Goal: Check status: Check status

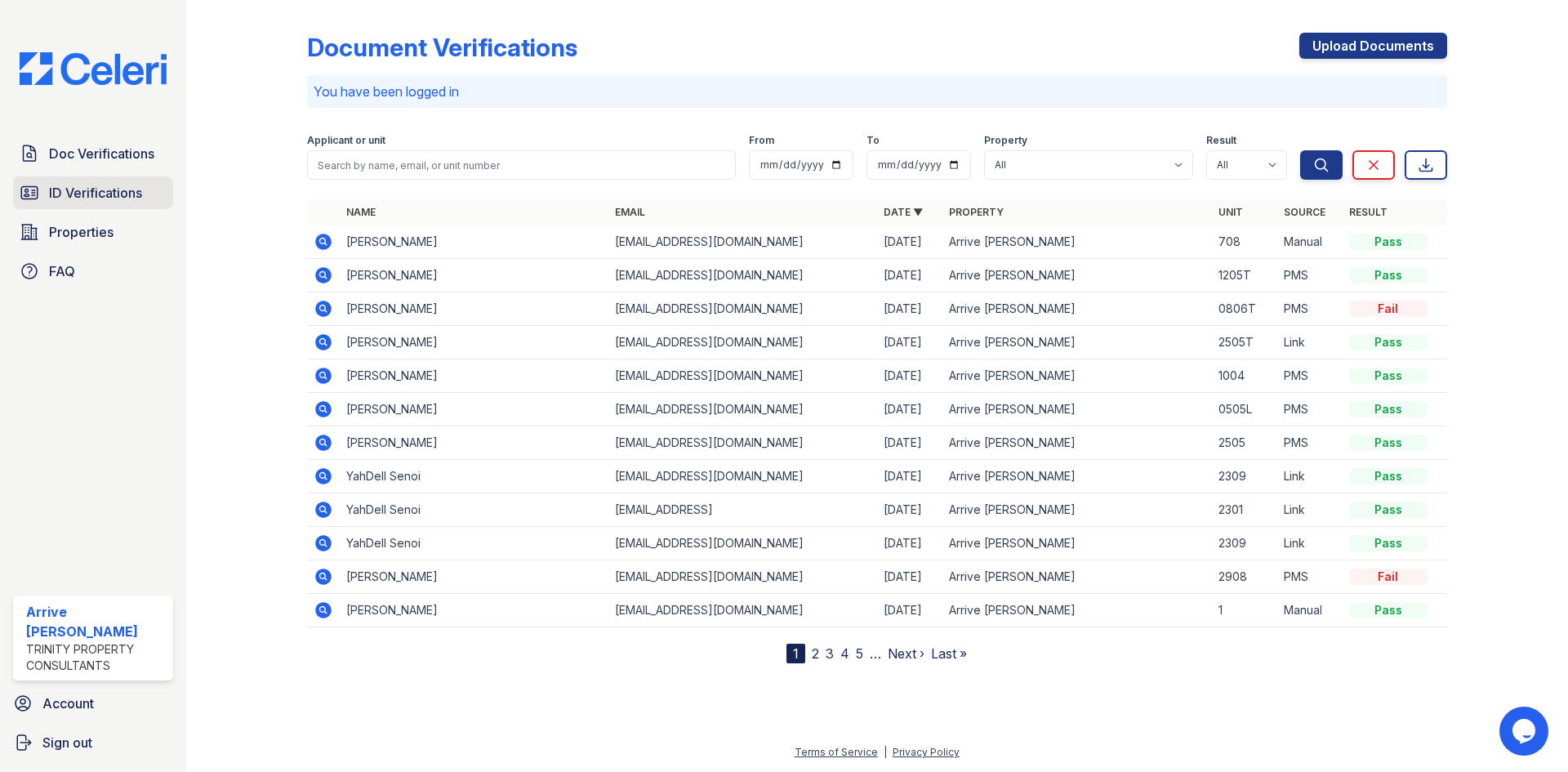
click at [119, 190] on span "ID Verifications" at bounding box center [95, 193] width 93 height 20
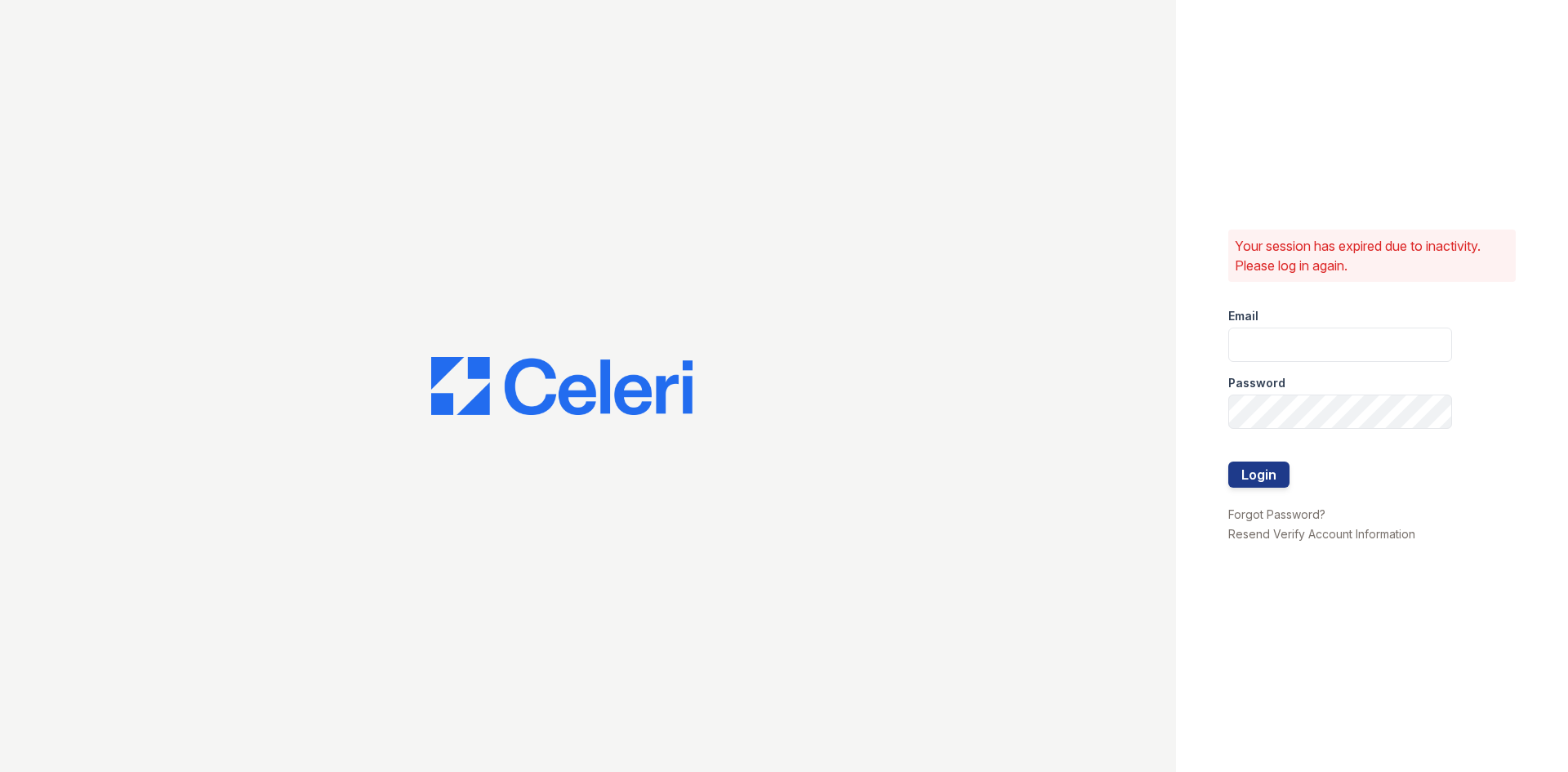
type input "arrivelex@trinity-pm.com"
click at [1266, 477] on button "Login" at bounding box center [1258, 474] width 62 height 26
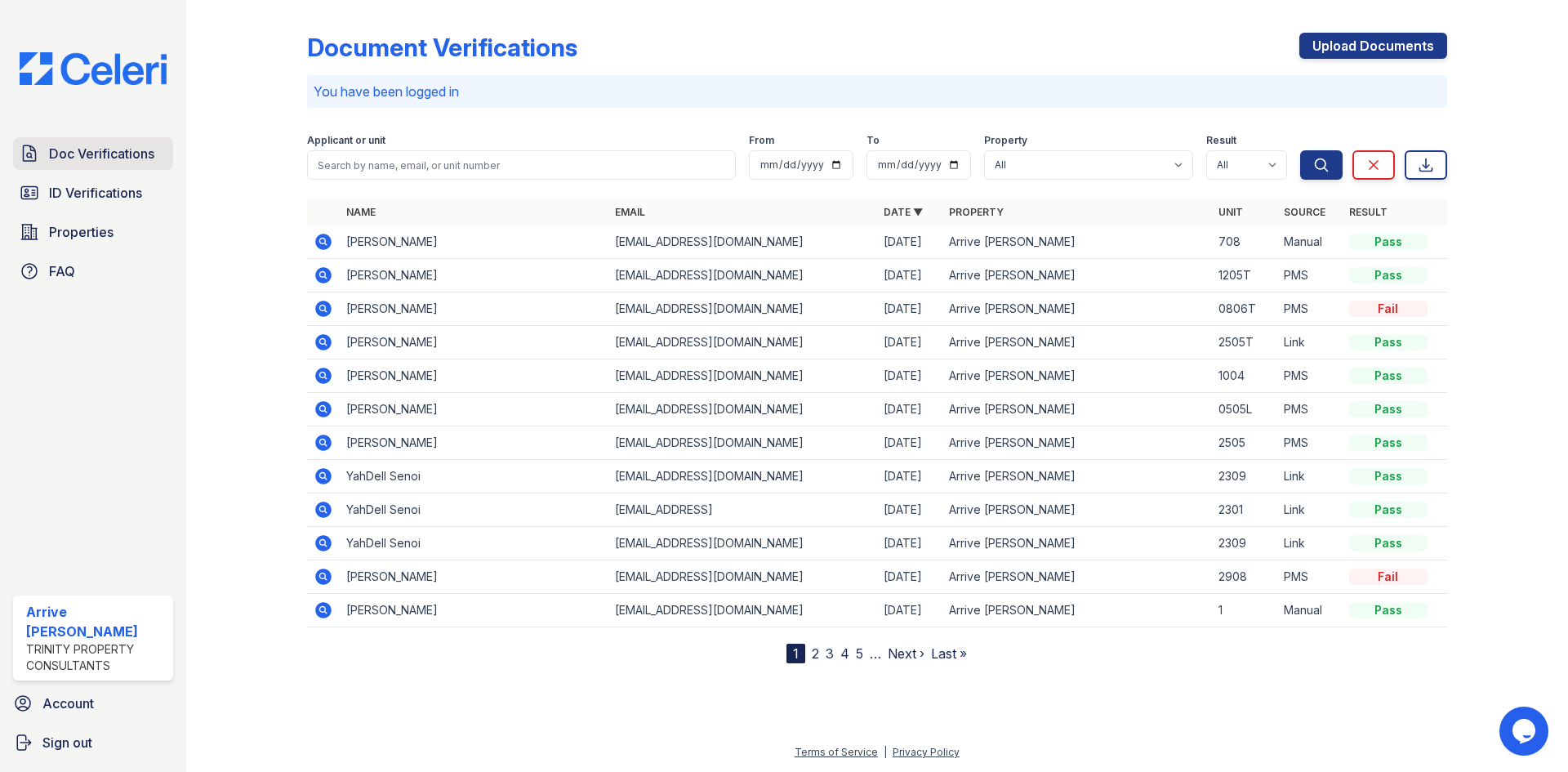
click at [124, 160] on span "Doc Verifications" at bounding box center [102, 154] width 105 height 20
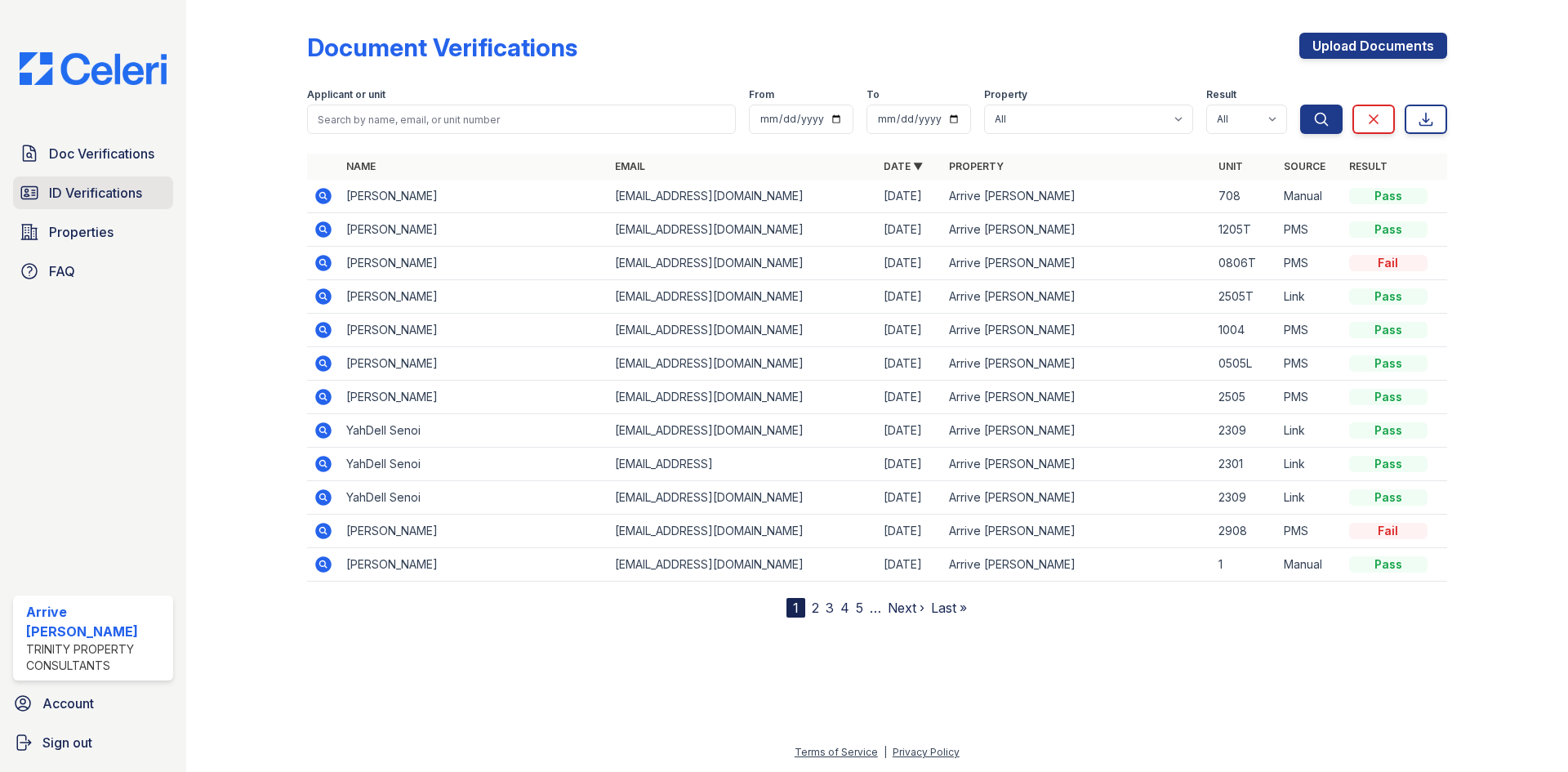
click at [129, 196] on span "ID Verifications" at bounding box center [95, 193] width 93 height 20
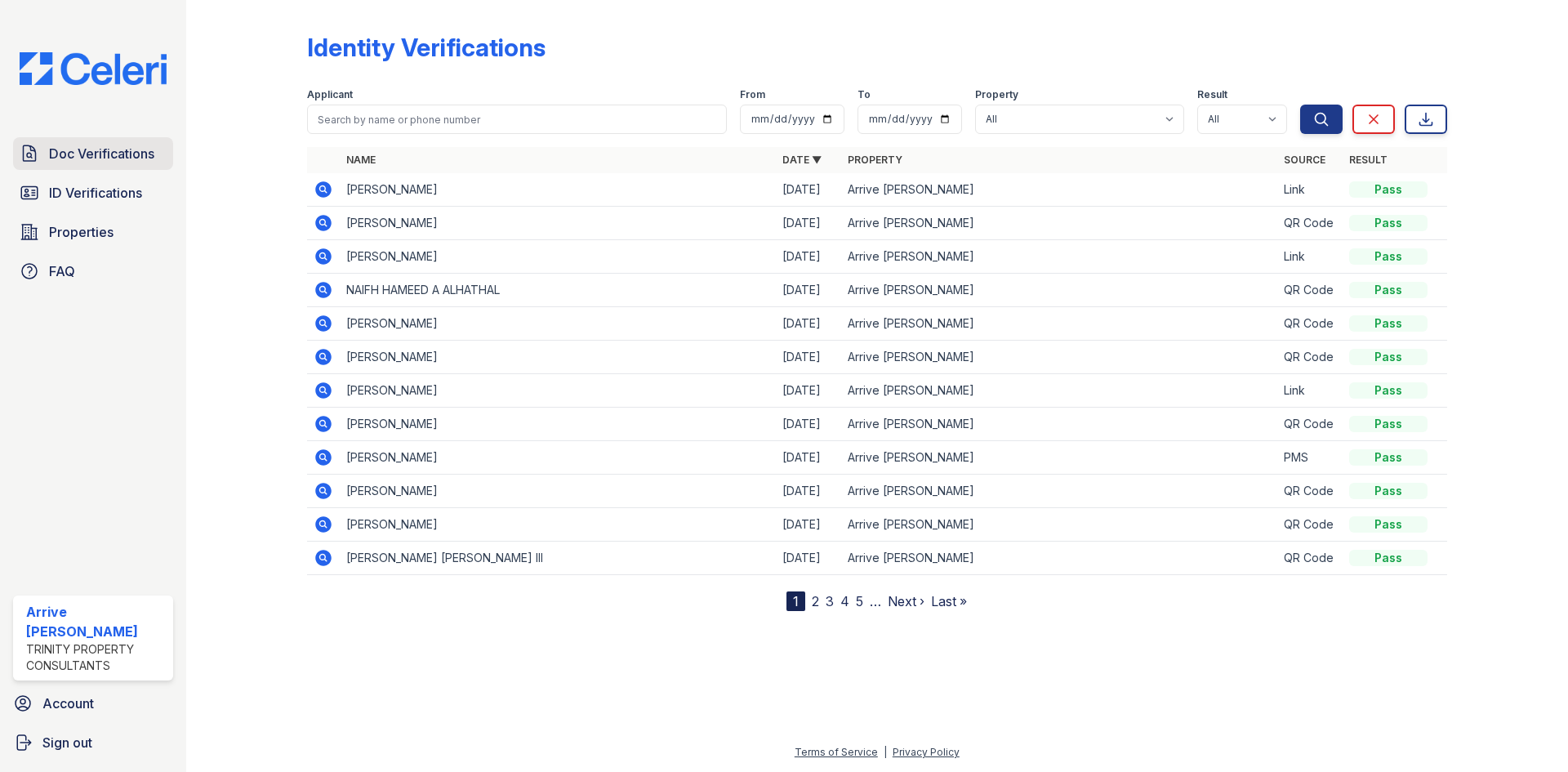
click at [133, 152] on span "Doc Verifications" at bounding box center [102, 154] width 105 height 20
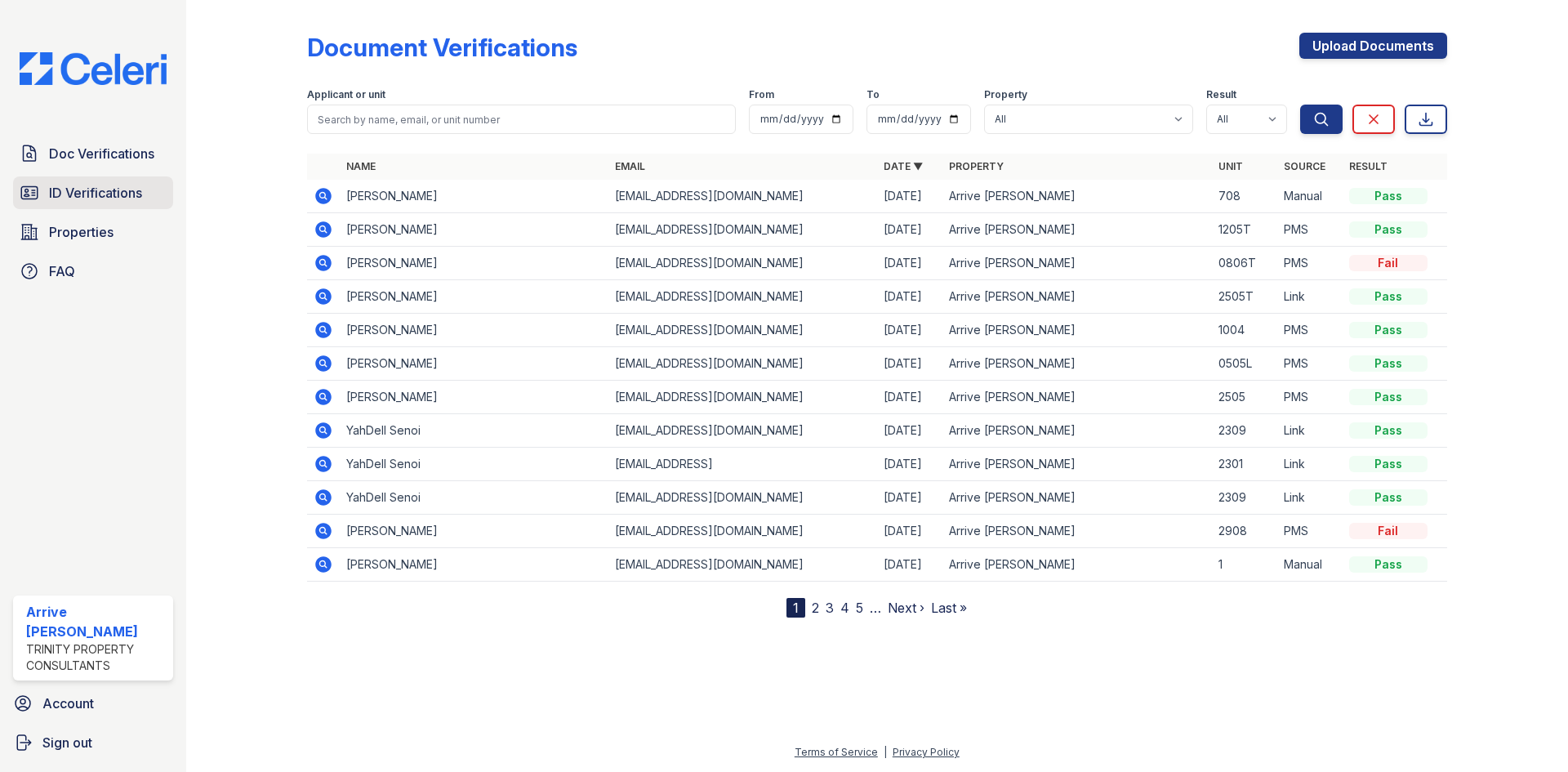
click at [137, 195] on span "ID Verifications" at bounding box center [95, 193] width 93 height 20
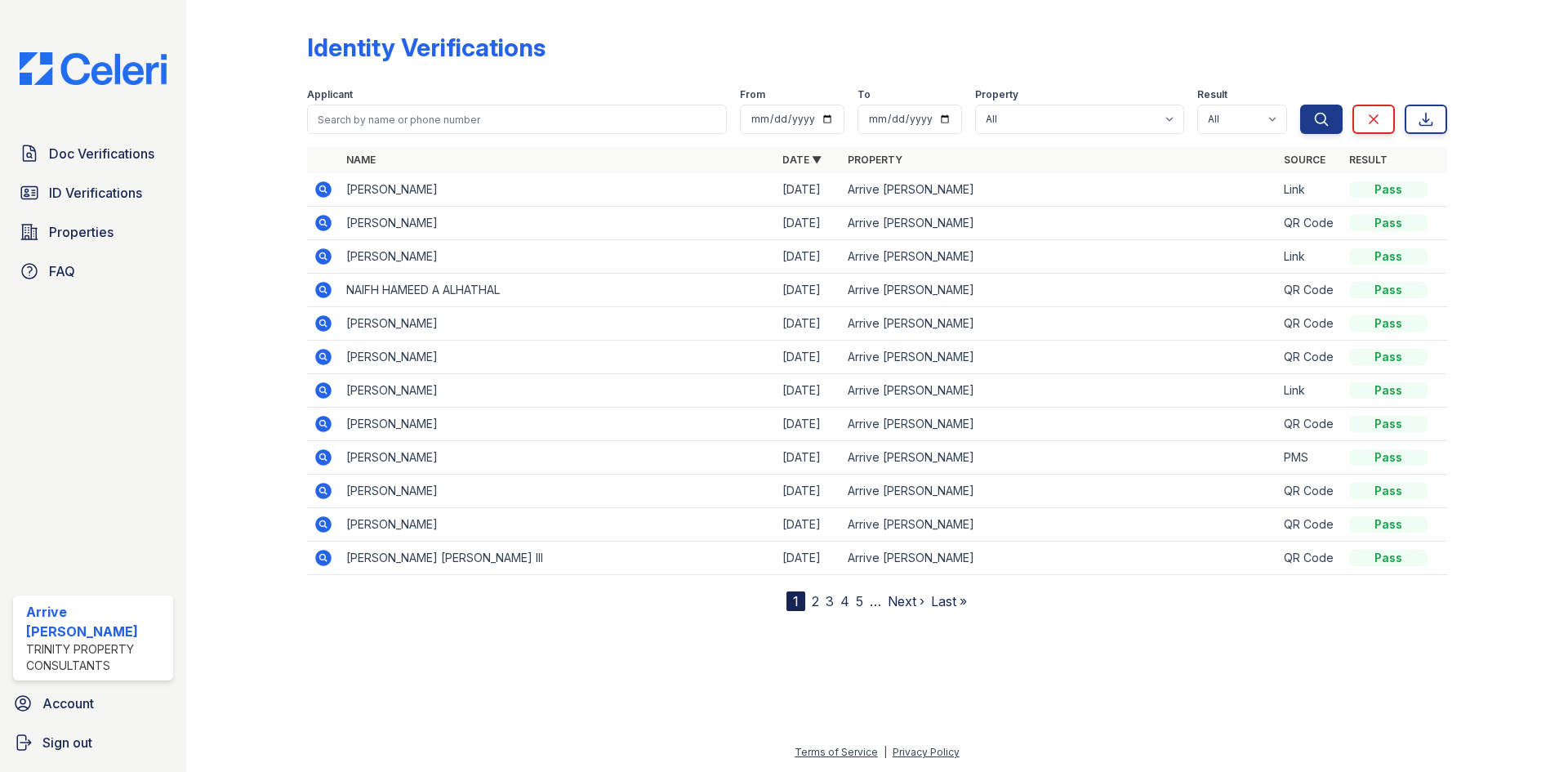
click at [326, 255] on icon at bounding box center [323, 256] width 16 height 16
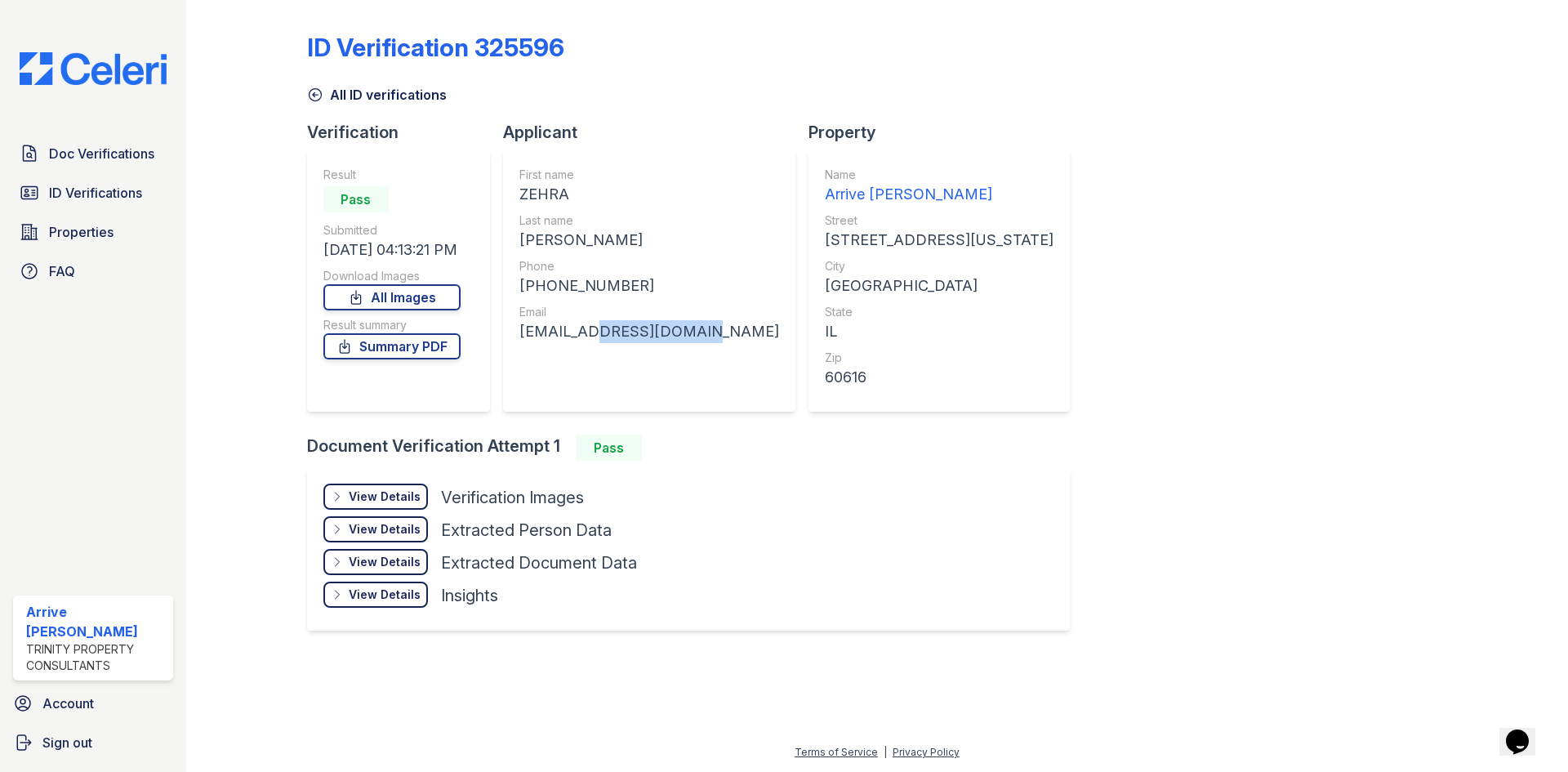
drag, startPoint x: 687, startPoint y: 336, endPoint x: 582, endPoint y: 339, distance: 105.0
click at [582, 339] on div "ZehraKazmi99@gmail.com" at bounding box center [649, 332] width 260 height 23
drag, startPoint x: 685, startPoint y: 372, endPoint x: 693, endPoint y: 361, distance: 13.6
click at [685, 373] on div "First name ZEHRA Last name KAZMI Phone +19415448036 Email ZehraKazmi99@gmail.com" at bounding box center [649, 281] width 260 height 228
drag, startPoint x: 706, startPoint y: 331, endPoint x: 515, endPoint y: 338, distance: 191.1
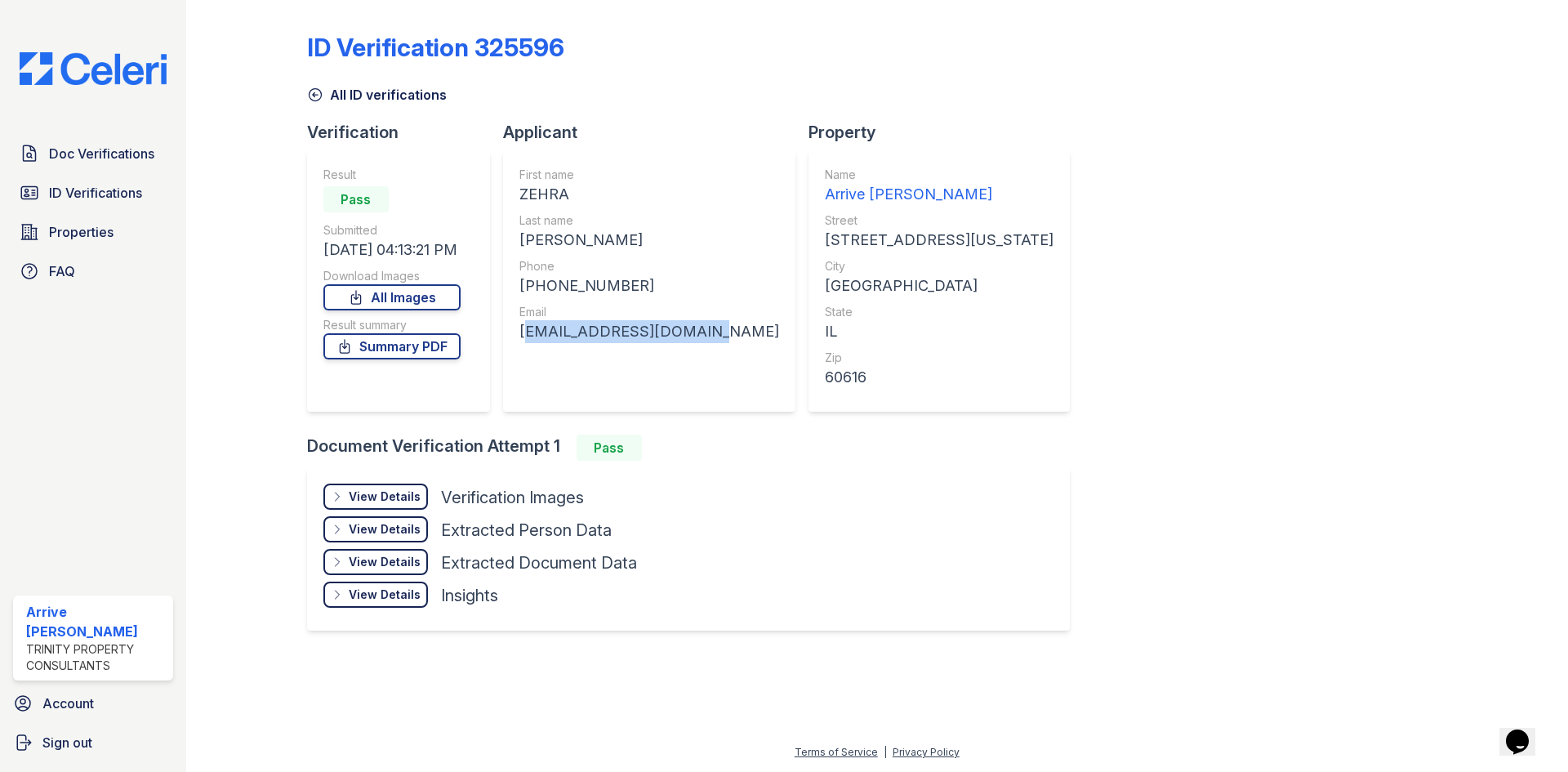
click at [515, 338] on div "First name ZEHRA Last name KAZMI Phone +19415448036 Email ZehraKazmi99@gmail.com" at bounding box center [650, 280] width 293 height 261
copy div "ZehraKazmi99@gmail.com"
click at [111, 154] on span "Doc Verifications" at bounding box center [102, 154] width 105 height 20
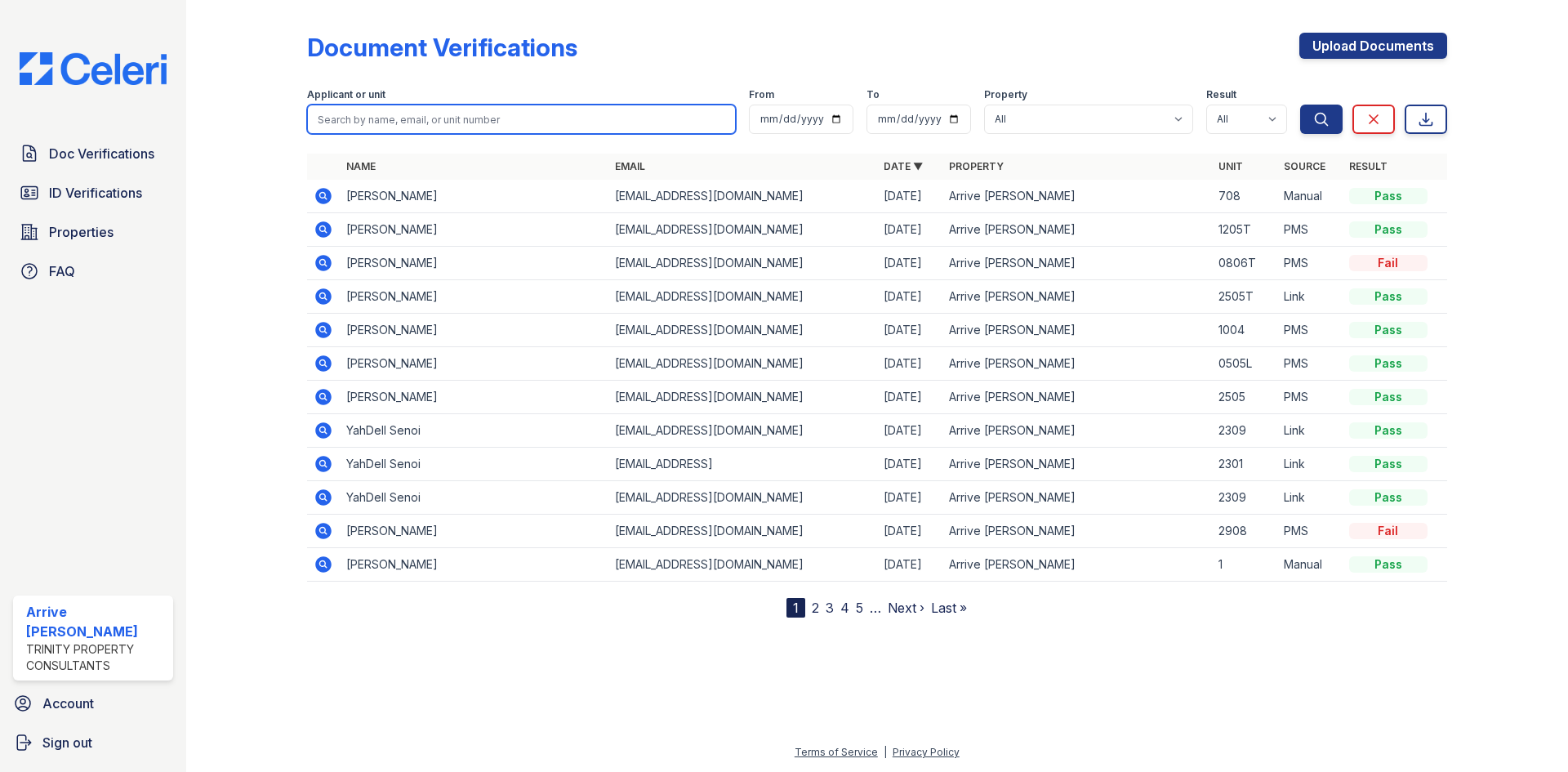
click at [398, 128] on input "search" at bounding box center [521, 119] width 428 height 29
paste input "ZehraKazmi99@gmail.com"
type input "ZehraKazmi99@gmail.com"
click at [1299, 104] on button "Search" at bounding box center [1321, 119] width 43 height 29
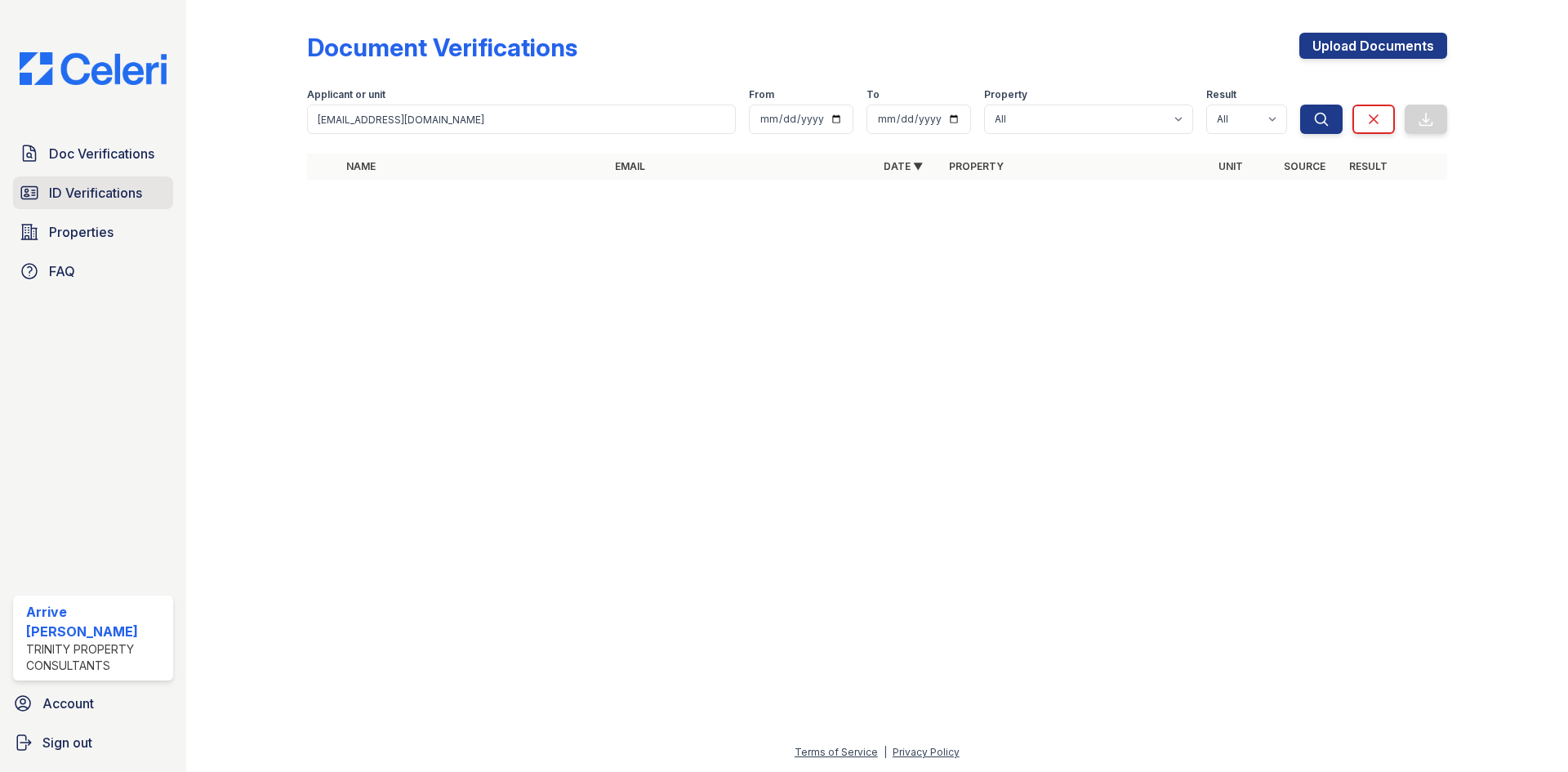
click at [133, 198] on span "ID Verifications" at bounding box center [95, 193] width 93 height 20
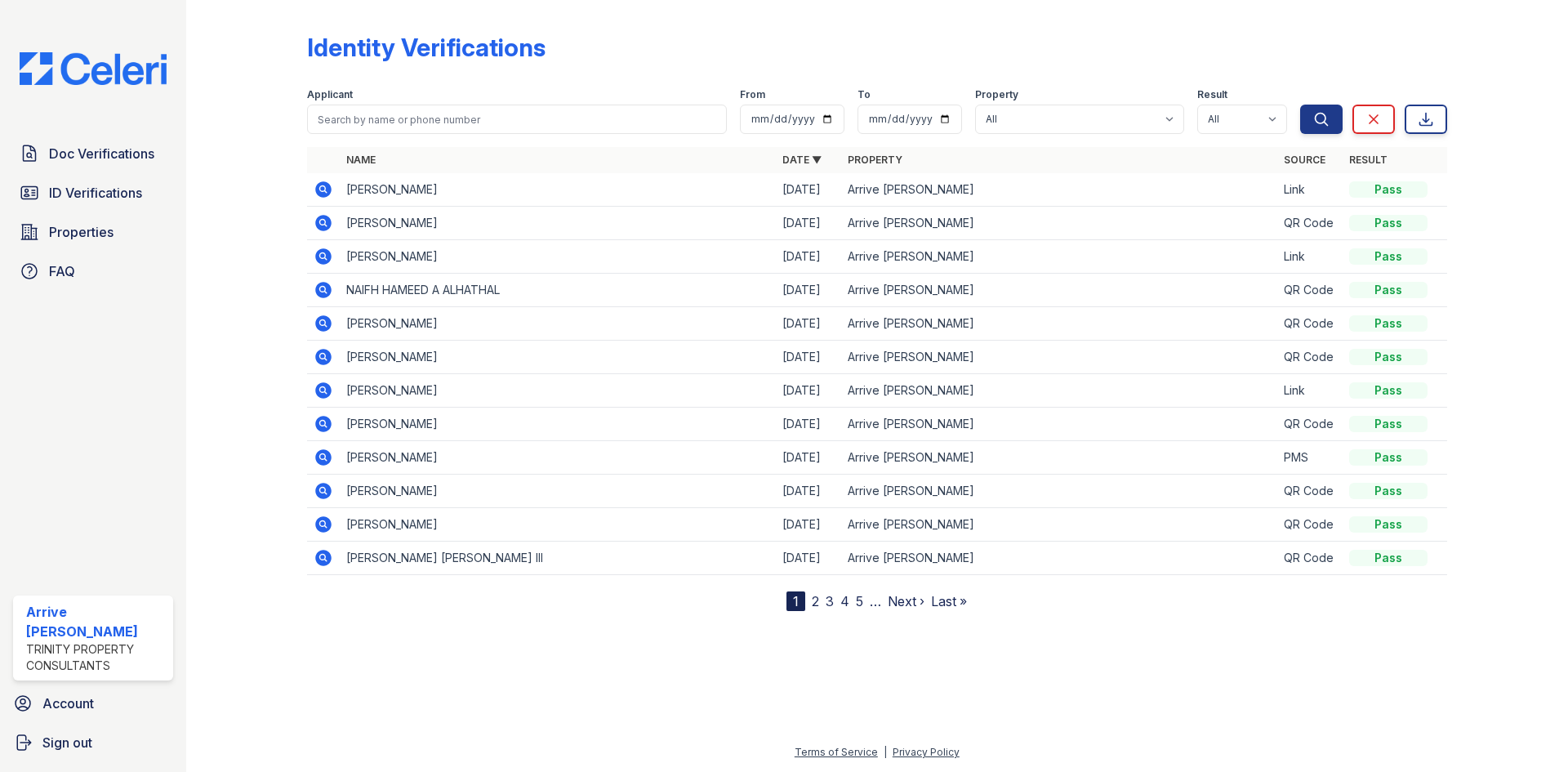
click at [321, 254] on icon at bounding box center [322, 255] width 4 height 4
